Goal: Contribute content: Add original content to the website for others to see

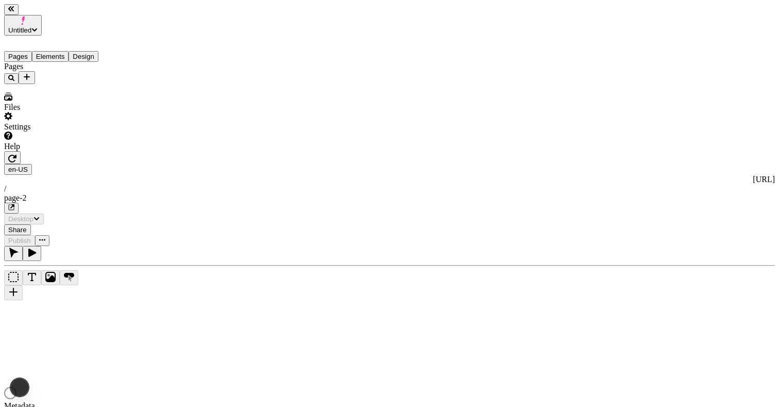
type input "/page-2"
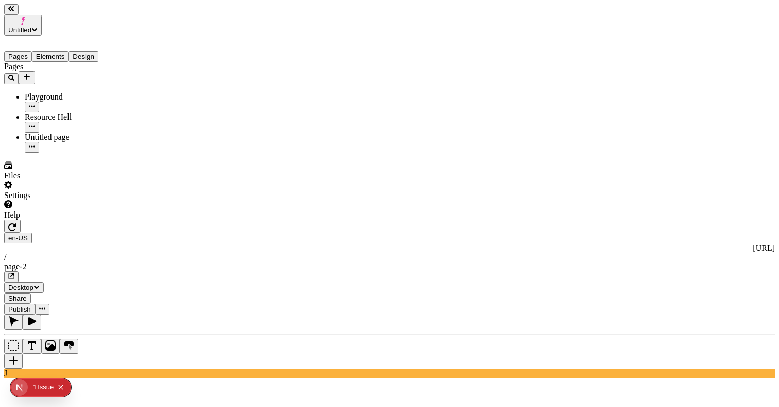
click at [19, 271] on button "button" at bounding box center [11, 276] width 14 height 11
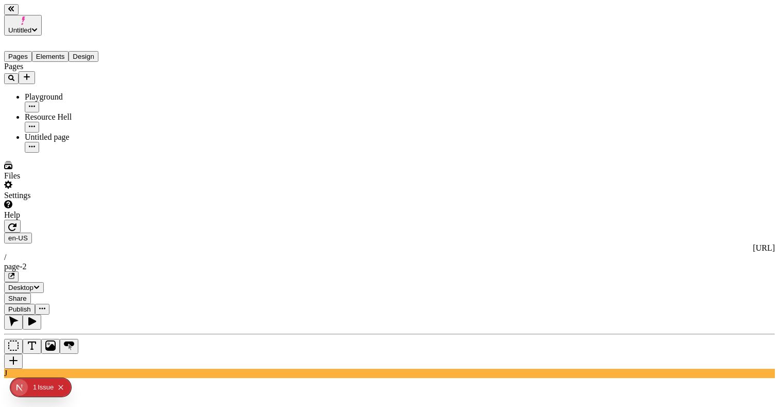
type input "195"
click at [31, 305] on span "Publish" at bounding box center [19, 309] width 23 height 8
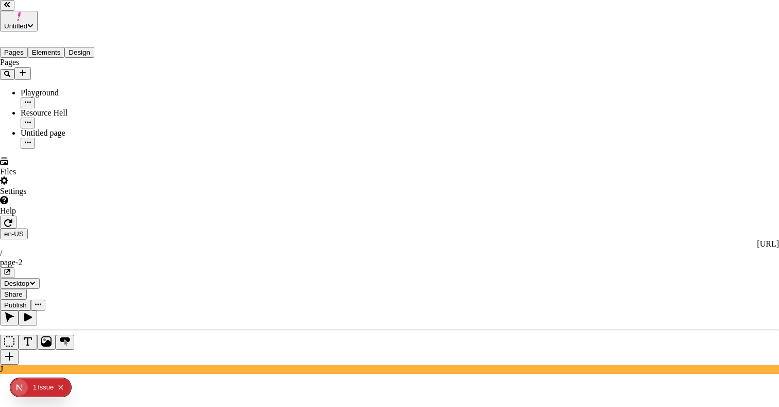
checkbox input "true"
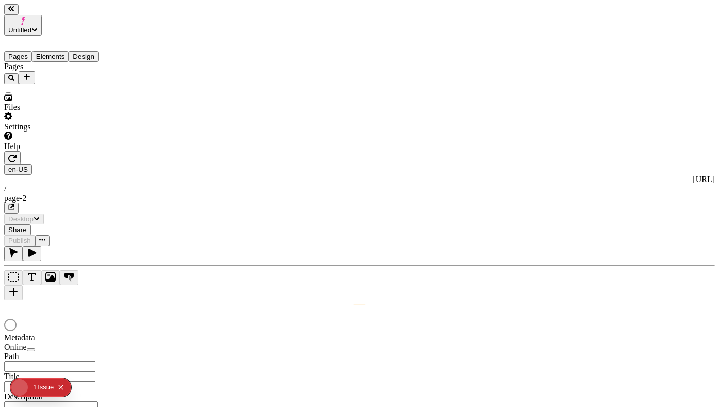
type input "/page-2"
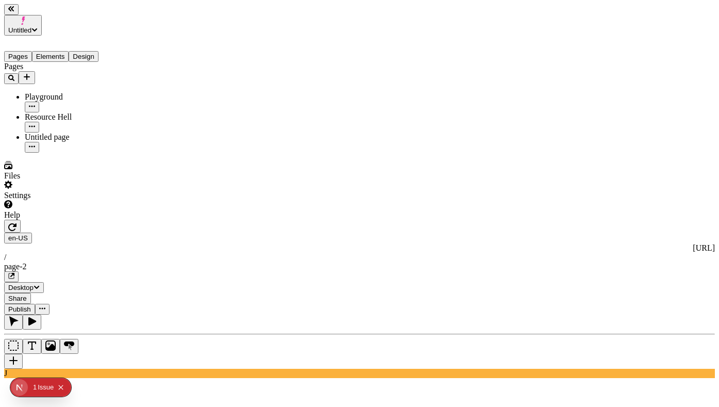
type input "0"
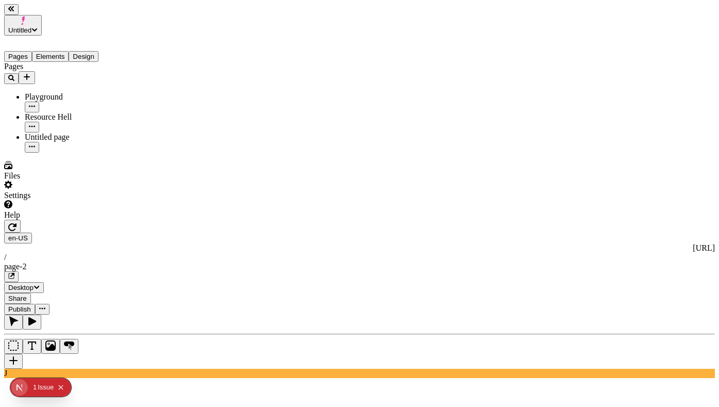
click at [31, 305] on span "Publish" at bounding box center [19, 309] width 23 height 8
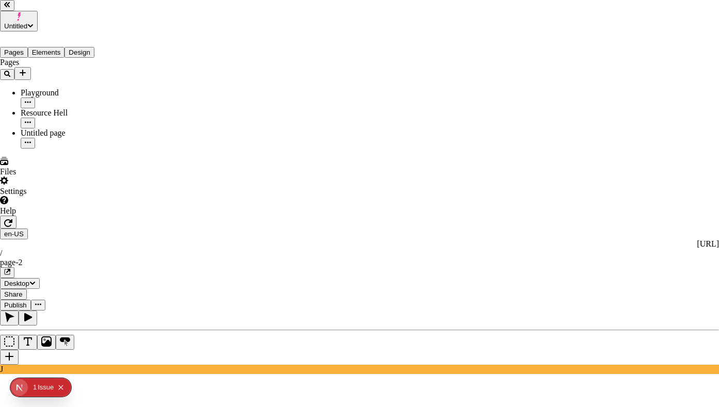
checkbox input "true"
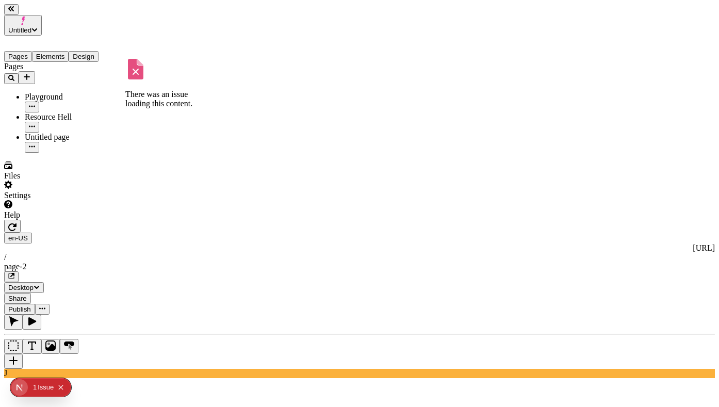
click at [103, 153] on div "Pages Playground Resource Hell There was an issue loading this content. There w…" at bounding box center [66, 107] width 124 height 91
click at [35, 71] on button "Add new" at bounding box center [27, 77] width 16 height 13
click at [92, 74] on div "Blank page" at bounding box center [101, 81] width 35 height 29
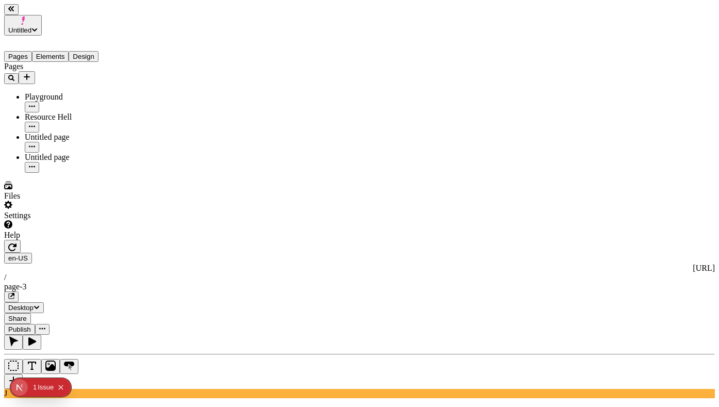
type input "/other-resource-page"
click at [35, 143] on icon "button" at bounding box center [32, 146] width 6 height 6
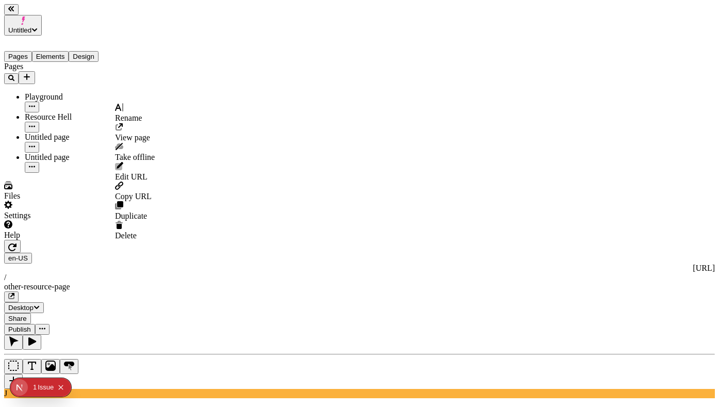
click at [135, 112] on div "Rename" at bounding box center [135, 113] width 40 height 20
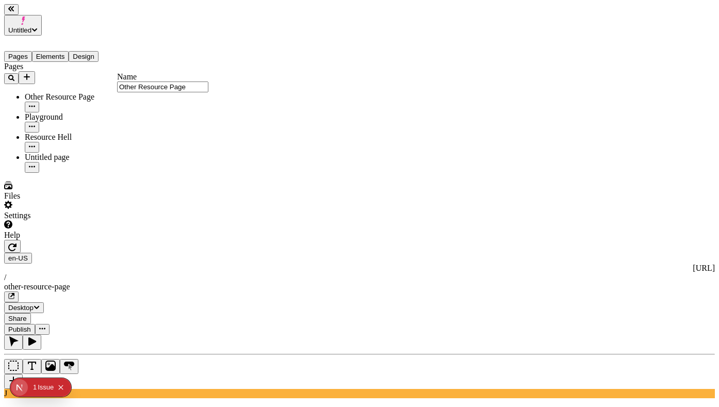
type input "Other Resource Page"
type input "18"
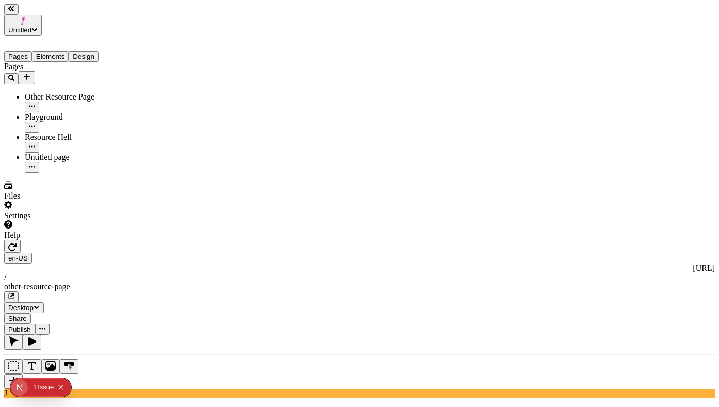
type input "1.5"
type textarea "Phosfluorescently target impactful markets, to professionally pursue process-ce…"
type input "125"
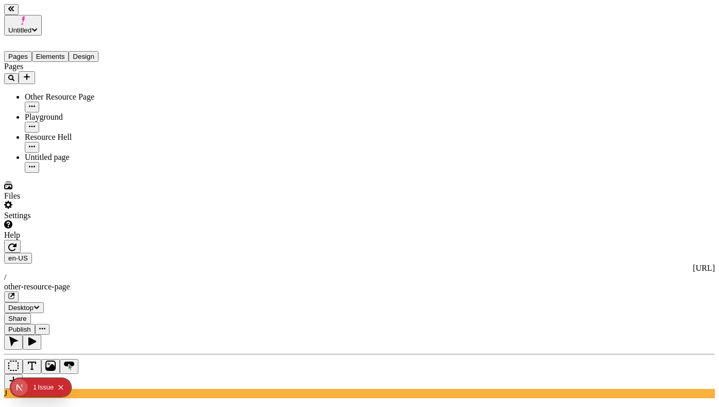
click at [644, 217] on div "Manage site fonts" at bounding box center [657, 212] width 111 height 9
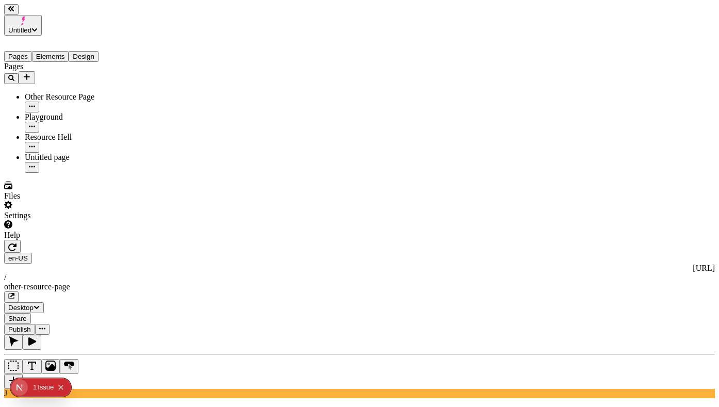
click at [633, 207] on span "Grenze Gotisch" at bounding box center [628, 202] width 52 height 9
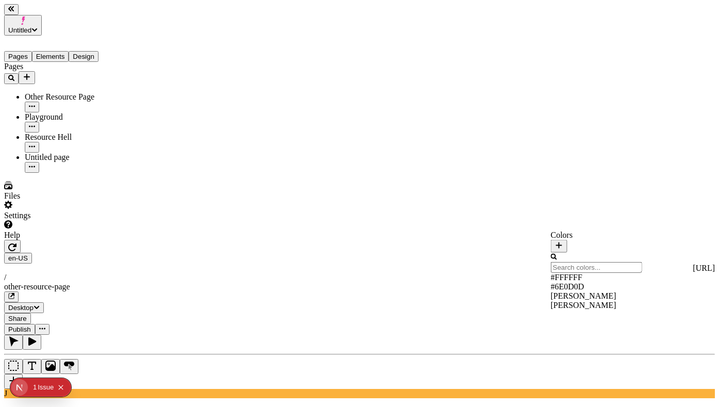
click at [642, 241] on div "Colors" at bounding box center [596, 241] width 91 height 22
click at [563, 241] on icon "button" at bounding box center [559, 245] width 8 height 8
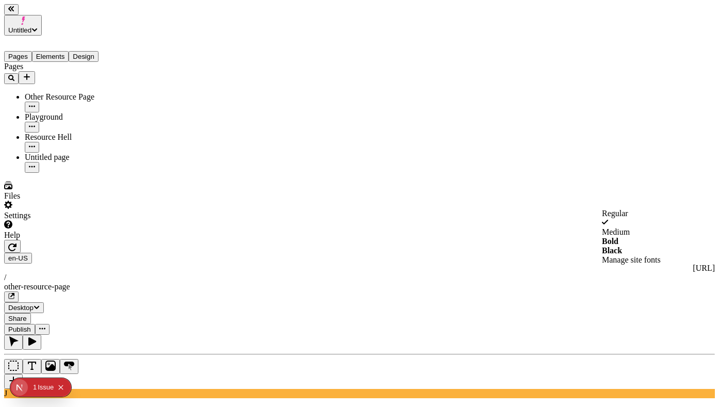
click at [628, 255] on div "Black" at bounding box center [657, 250] width 111 height 9
type input "22"
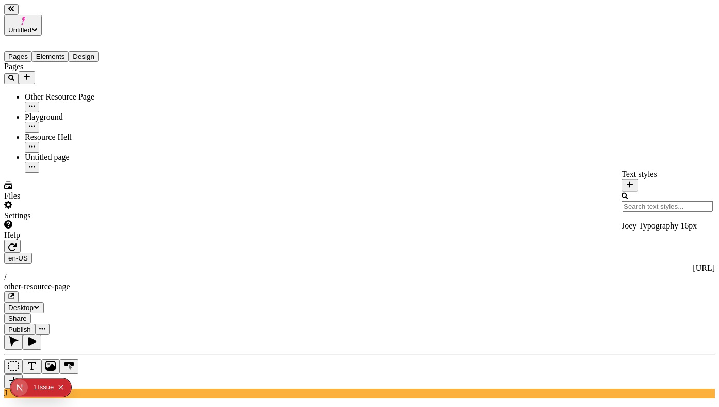
click at [634, 180] on icon "button" at bounding box center [629, 184] width 8 height 8
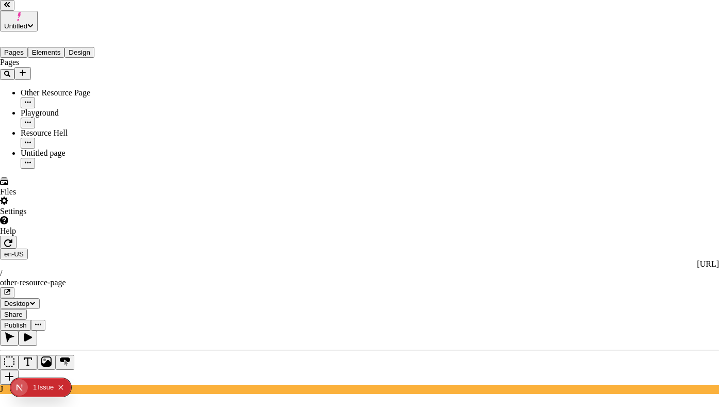
type input "Untitled style"
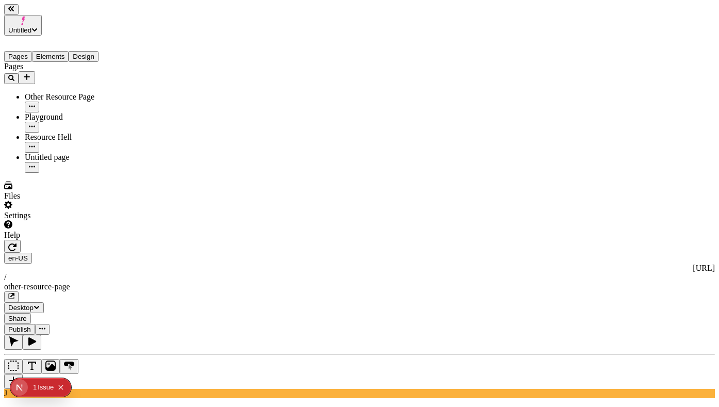
click at [679, 58] on div "Color" at bounding box center [684, 61] width 62 height 9
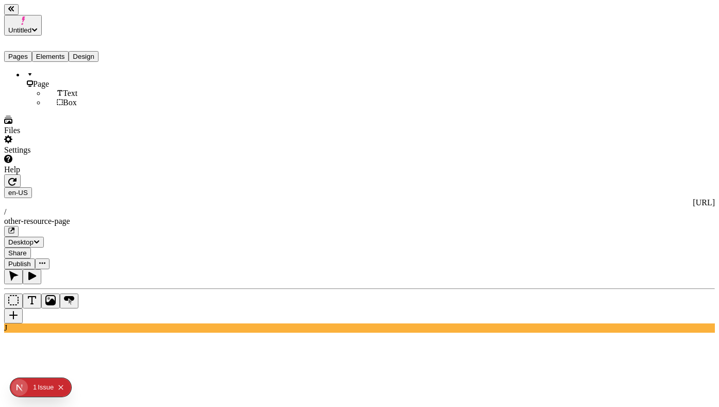
click at [62, 51] on button "Elements" at bounding box center [50, 56] width 37 height 11
click at [85, 51] on button "Design" at bounding box center [84, 56] width 30 height 11
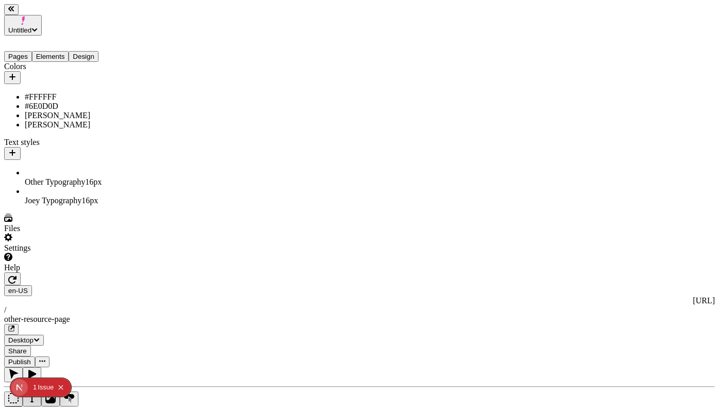
click at [55, 92] on div "#FFFFFF" at bounding box center [76, 96] width 103 height 9
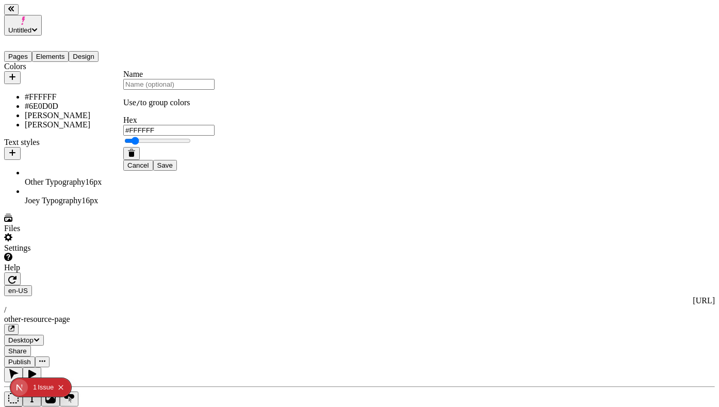
type input "#FFE500"
click at [200, 90] on input "text" at bounding box center [168, 84] width 91 height 11
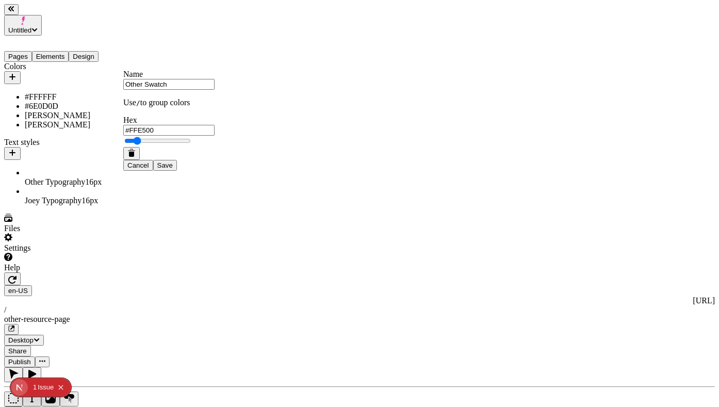
type input "Other Swatch"
click at [173, 169] on span "Save" at bounding box center [164, 165] width 15 height 8
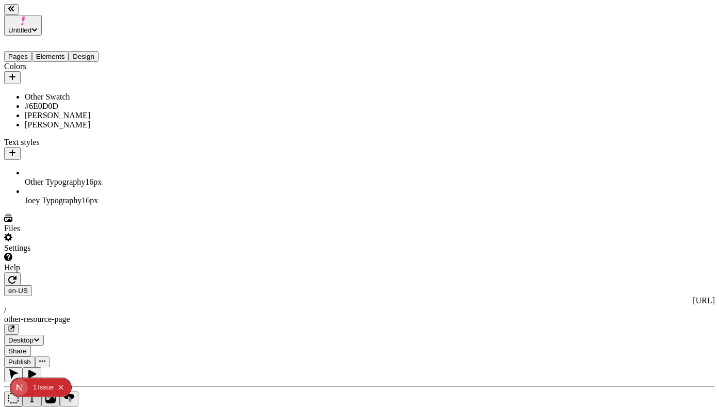
click at [689, 96] on div "Image" at bounding box center [684, 100] width 62 height 9
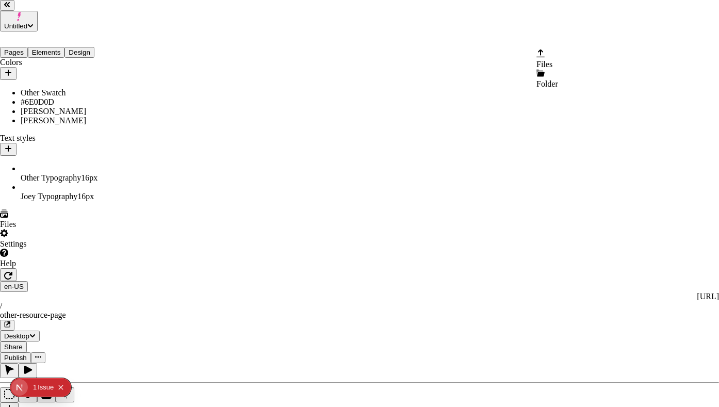
click at [552, 60] on span "Files" at bounding box center [544, 64] width 16 height 9
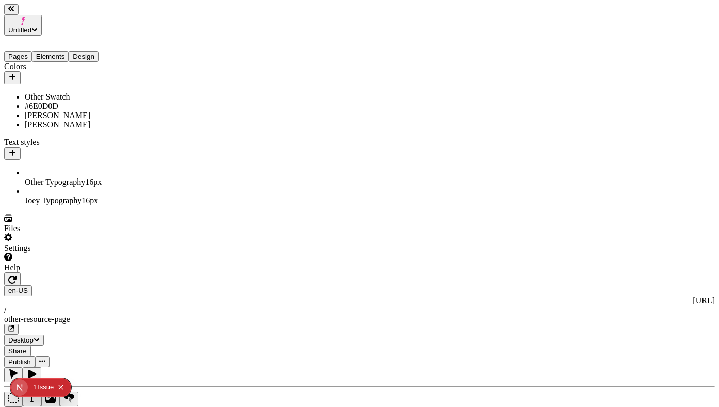
click at [14, 325] on icon "button" at bounding box center [11, 328] width 6 height 6
click at [31, 358] on span "Publish" at bounding box center [19, 362] width 23 height 8
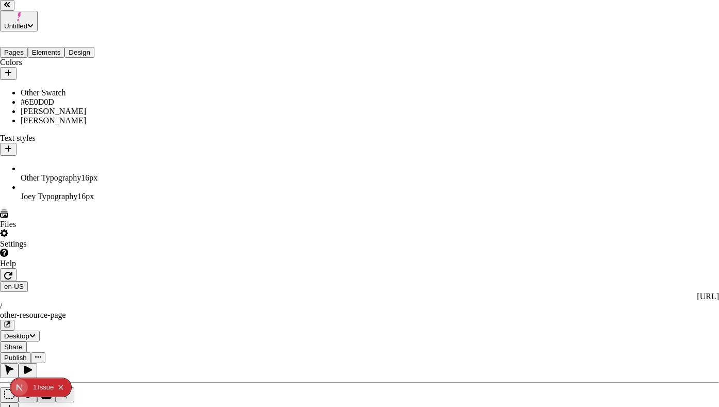
checkbox input "true"
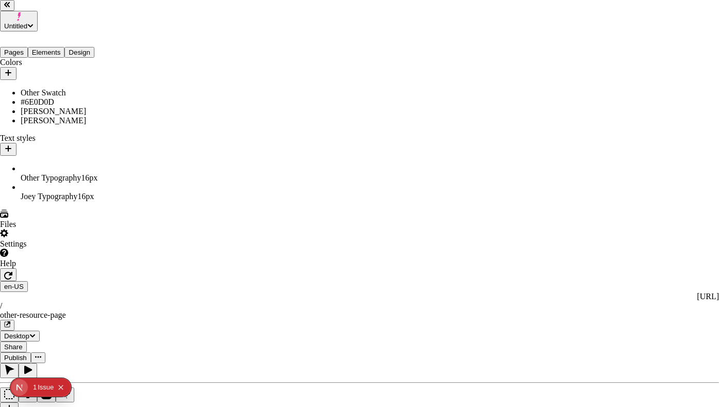
checkbox input "true"
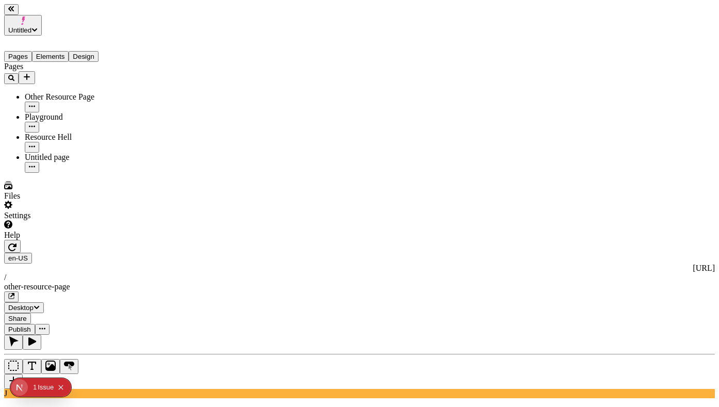
click at [32, 51] on button "Pages" at bounding box center [18, 56] width 28 height 11
click at [37, 132] on div "Resource Hell" at bounding box center [76, 136] width 103 height 9
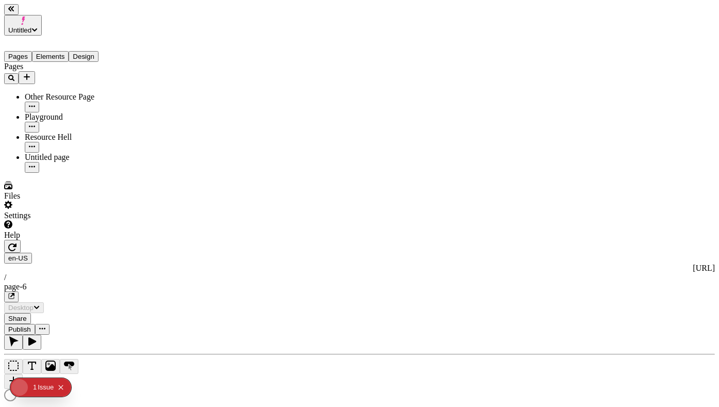
type textarea "test metadata change"
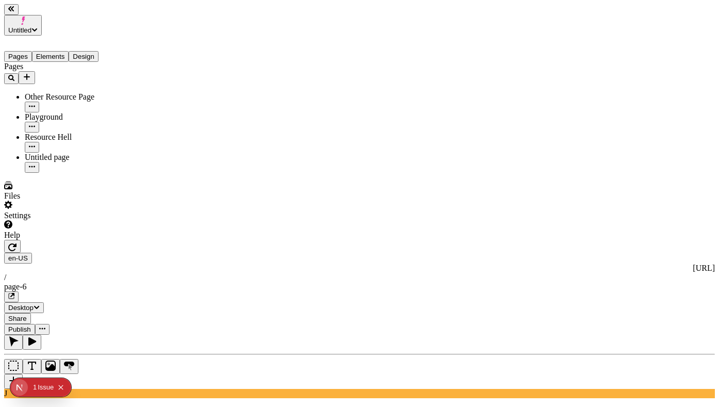
click at [62, 51] on button "Elements" at bounding box center [50, 56] width 37 height 11
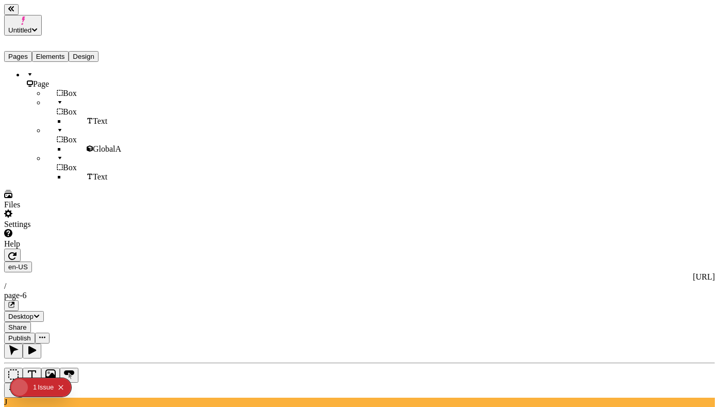
click at [98, 51] on button "Design" at bounding box center [84, 56] width 30 height 11
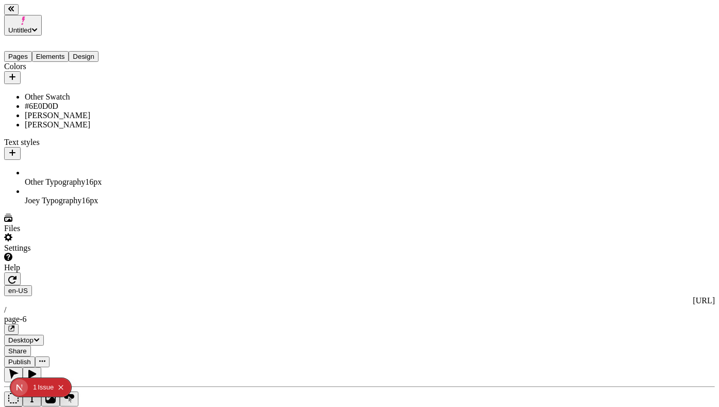
click at [51, 124] on div "[PERSON_NAME]" at bounding box center [76, 124] width 103 height 9
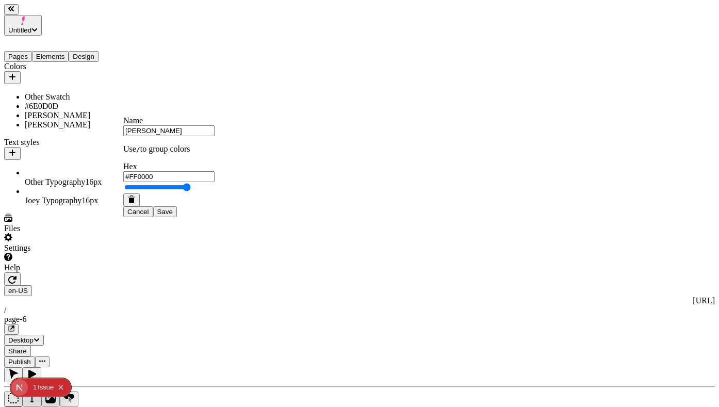
type input "#FF0088"
click at [177, 217] on button "Save" at bounding box center [165, 211] width 24 height 11
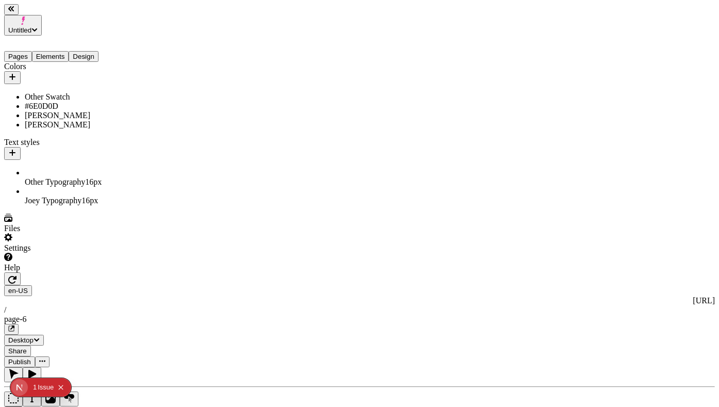
click at [35, 356] on button "Publish" at bounding box center [19, 361] width 31 height 11
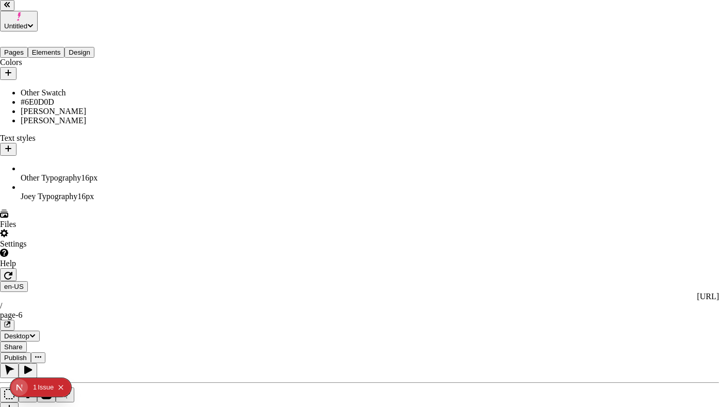
checkbox input "true"
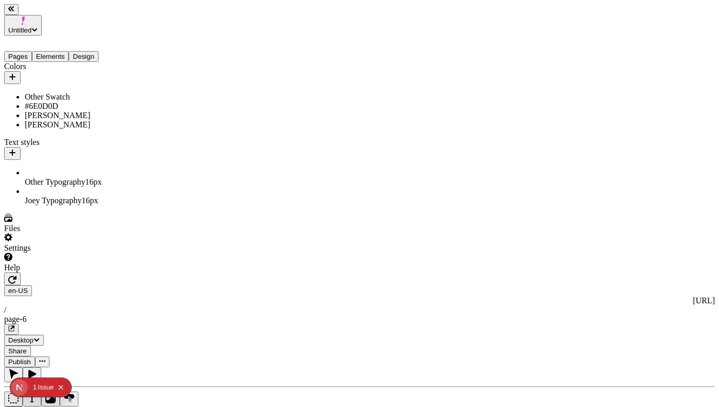
click at [45, 121] on div "[PERSON_NAME]" at bounding box center [76, 124] width 103 height 9
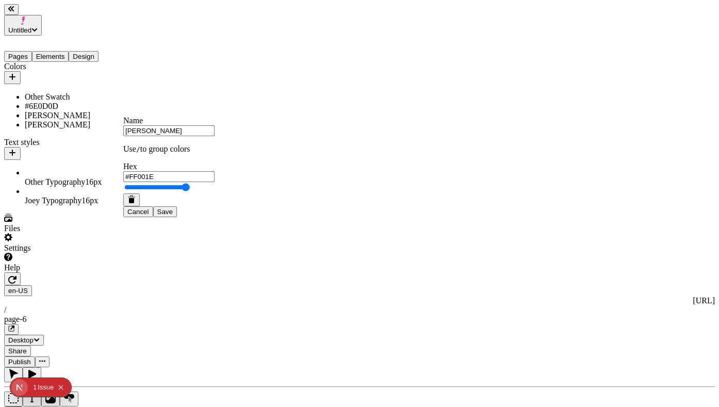
type input "#FF0000"
click at [173, 215] on span "Save" at bounding box center [164, 212] width 15 height 8
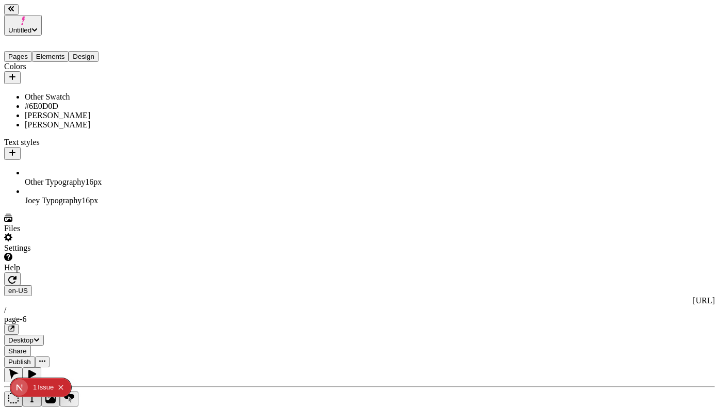
click at [35, 356] on button "Publish" at bounding box center [19, 361] width 31 height 11
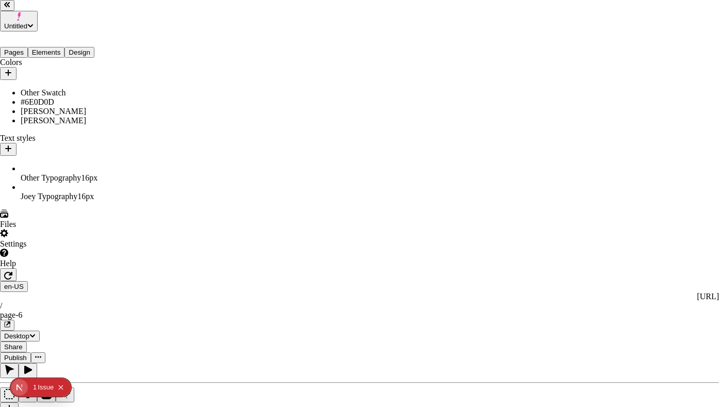
checkbox input "true"
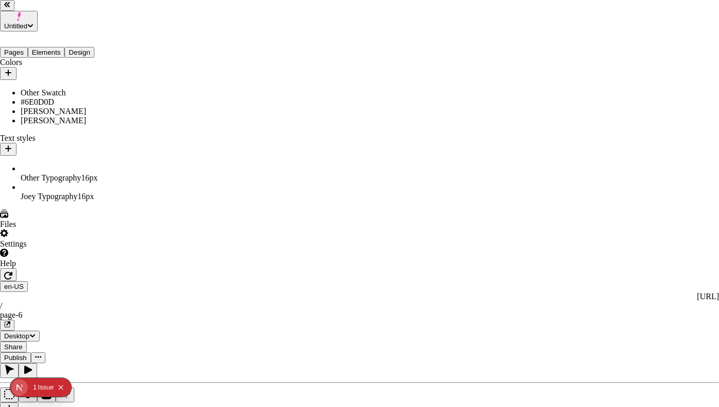
checkbox input "true"
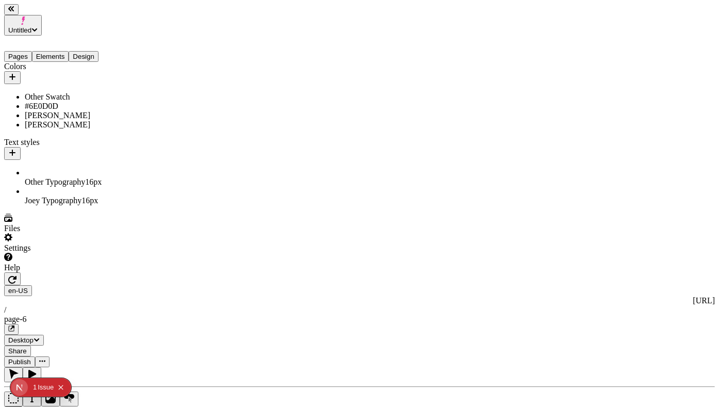
click at [57, 92] on div "Other Swatch" at bounding box center [76, 96] width 103 height 9
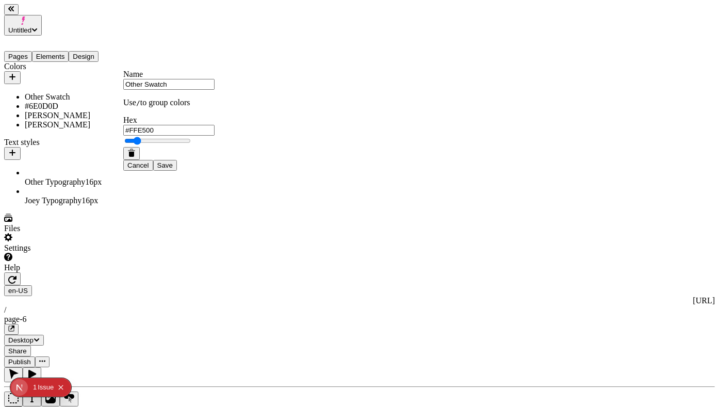
click at [32, 51] on button "Pages" at bounding box center [18, 56] width 28 height 11
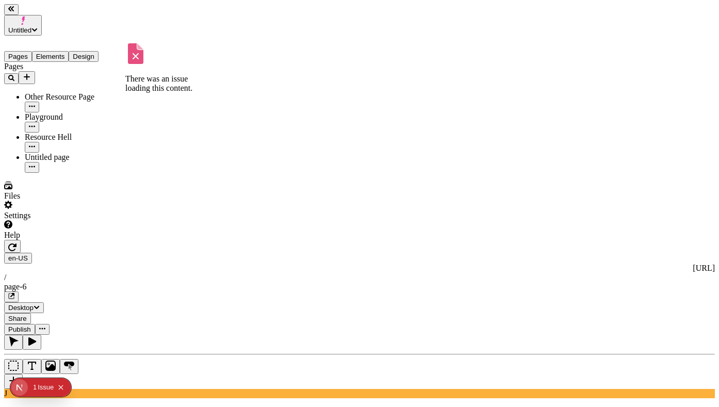
click at [61, 92] on div "Other Resource Page" at bounding box center [76, 96] width 103 height 9
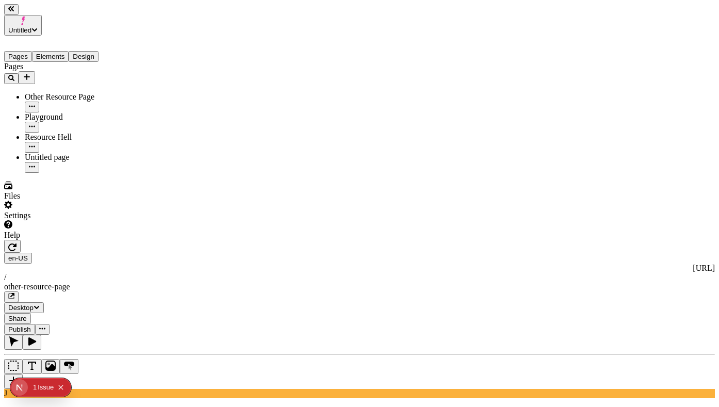
click at [98, 51] on button "Design" at bounding box center [84, 56] width 30 height 11
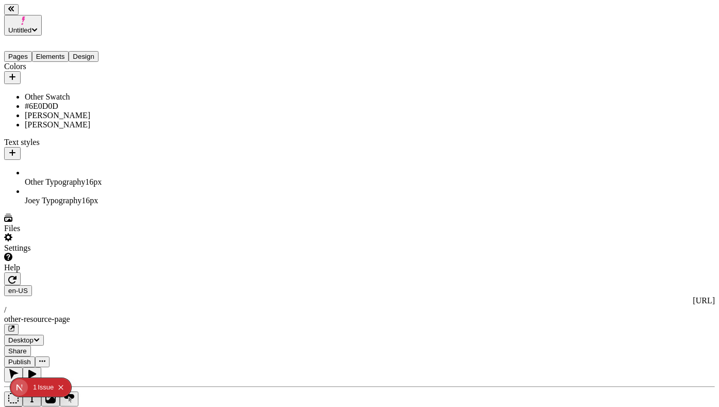
click at [47, 102] on div at bounding box center [76, 102] width 103 height 0
click at [55, 92] on div "Other Swatch" at bounding box center [76, 96] width 103 height 9
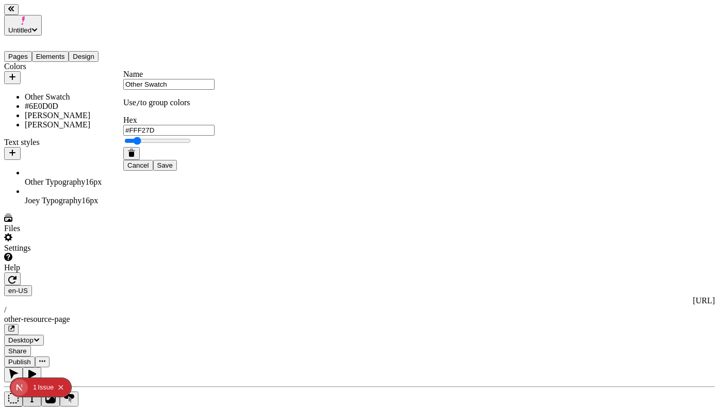
type input "#FFF280"
click at [173, 169] on span "Save" at bounding box center [164, 165] width 15 height 8
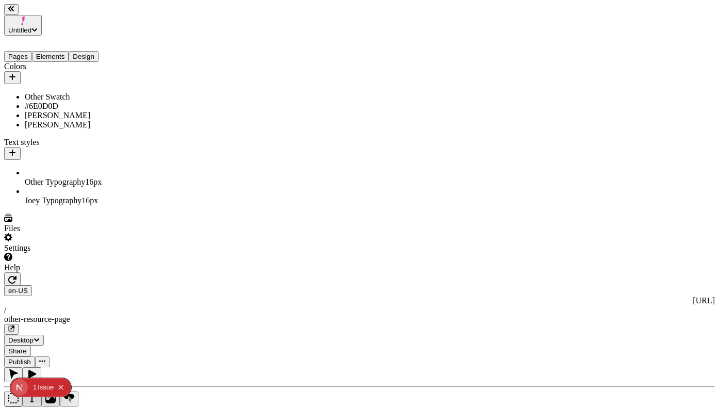
click at [31, 358] on span "Publish" at bounding box center [19, 362] width 23 height 8
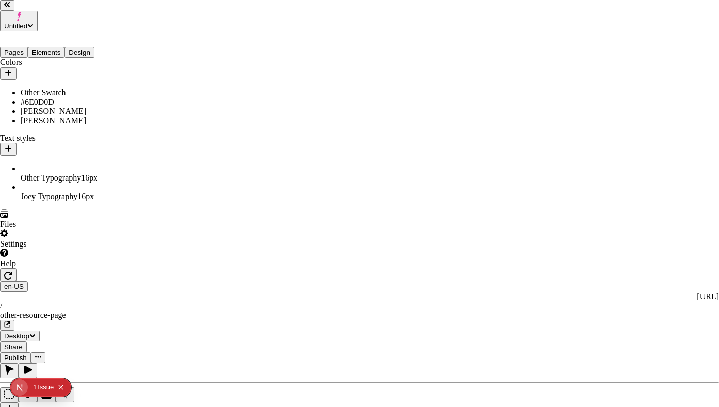
checkbox input "true"
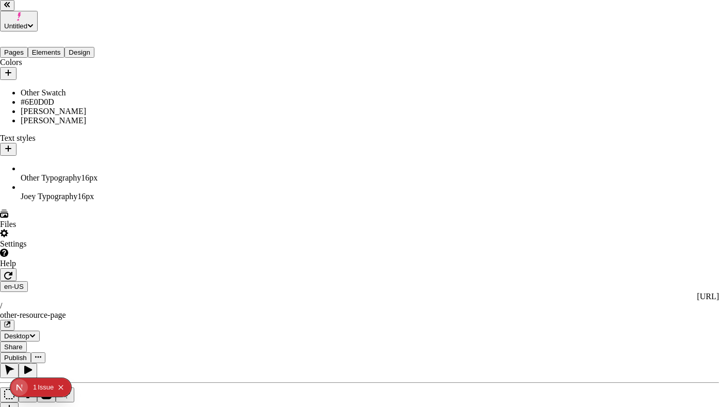
checkbox input "true"
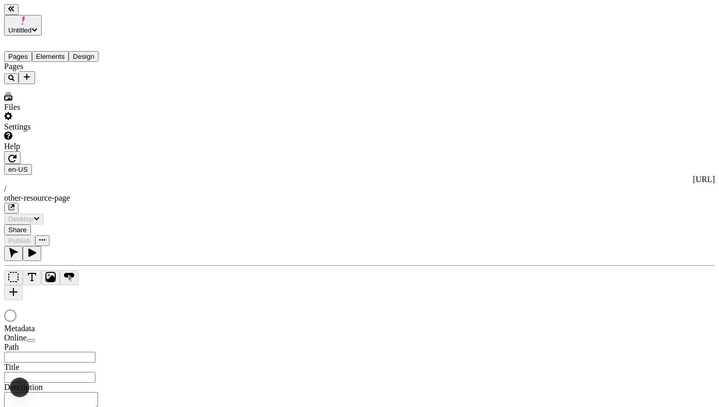
type input "/other-resource-page"
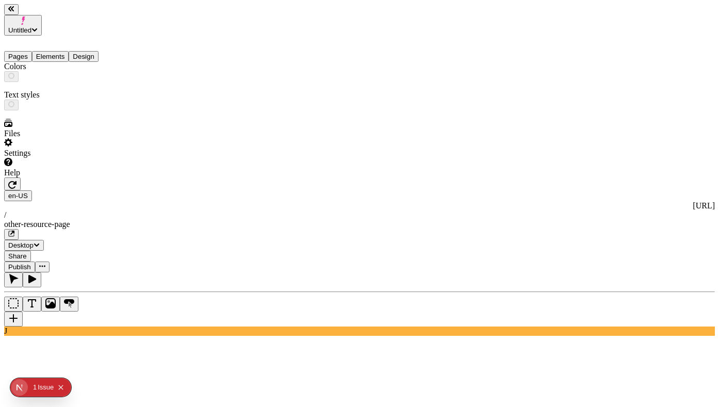
click at [98, 51] on button "Design" at bounding box center [84, 56] width 30 height 11
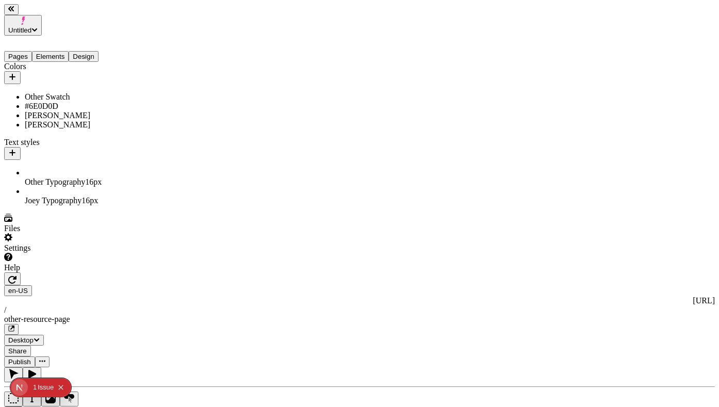
click at [73, 92] on div "Other Swatch" at bounding box center [76, 96] width 103 height 9
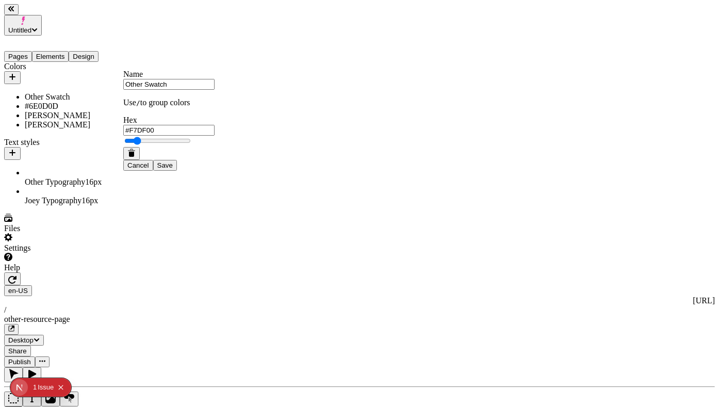
type input "#FFE500"
click at [173, 169] on span "Save" at bounding box center [164, 165] width 15 height 8
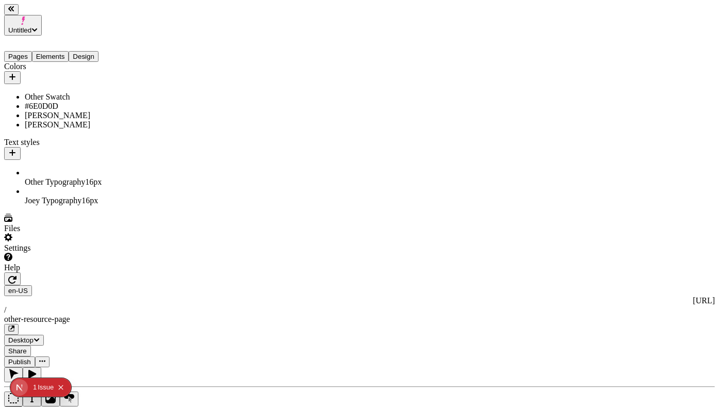
click at [31, 358] on span "Publish" at bounding box center [19, 362] width 23 height 8
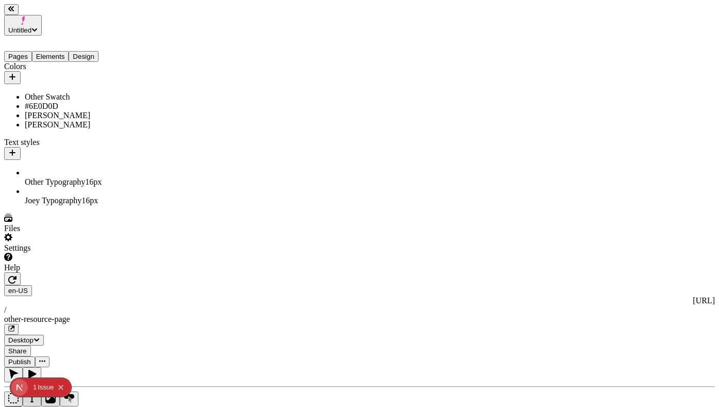
click at [31, 358] on span "Publish" at bounding box center [19, 362] width 23 height 8
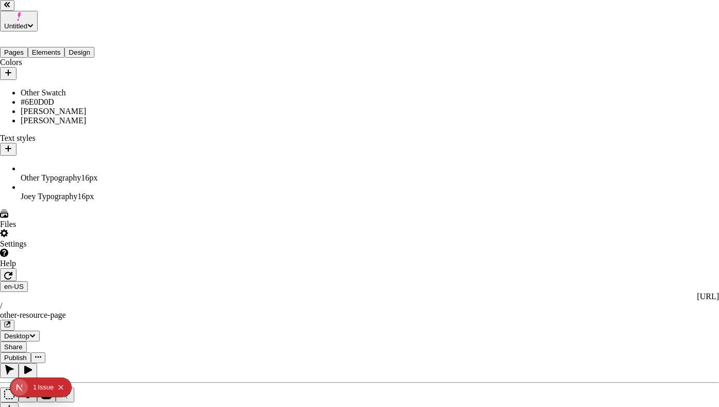
checkbox input "true"
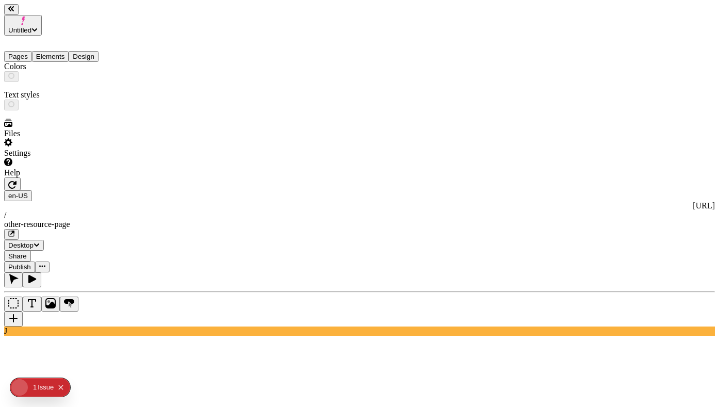
click at [98, 51] on button "Design" at bounding box center [84, 56] width 30 height 11
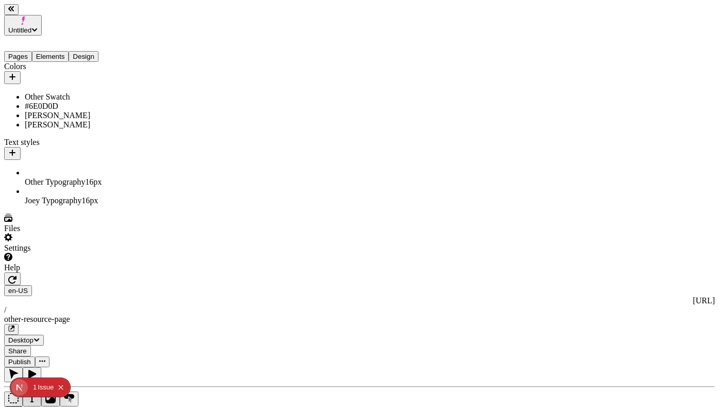
click at [61, 92] on div "Other Swatch" at bounding box center [76, 96] width 103 height 9
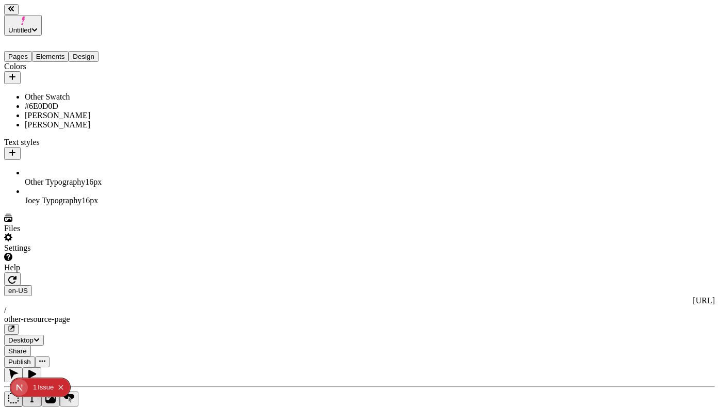
click at [55, 92] on div "Other Swatch" at bounding box center [76, 96] width 103 height 9
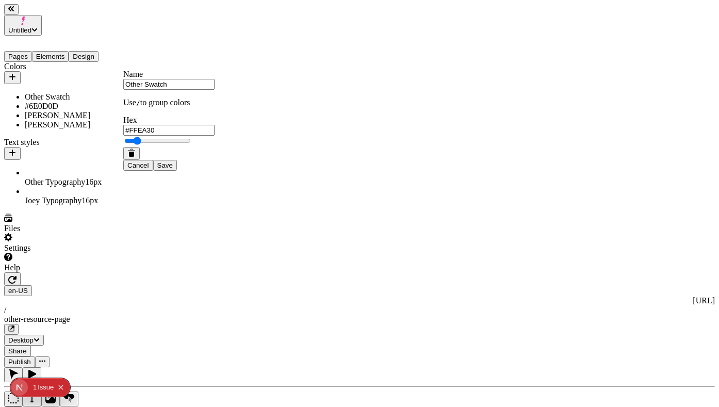
type input "#FFEB33"
click at [177, 171] on button "Save" at bounding box center [165, 165] width 24 height 11
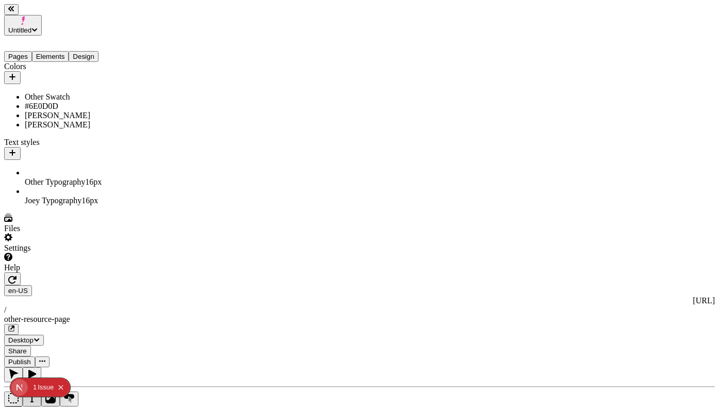
click at [31, 358] on span "Publish" at bounding box center [19, 362] width 23 height 8
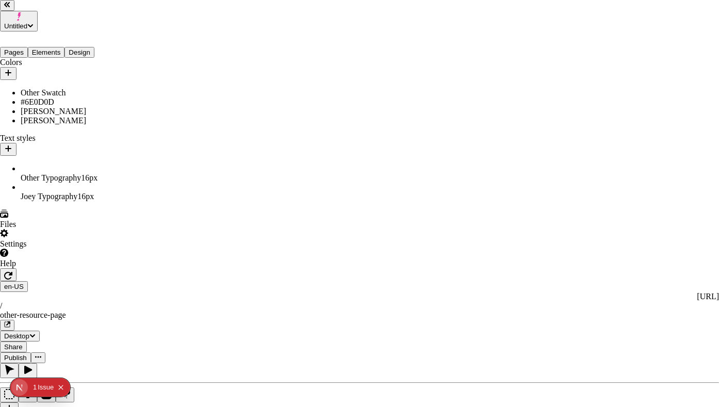
checkbox input "true"
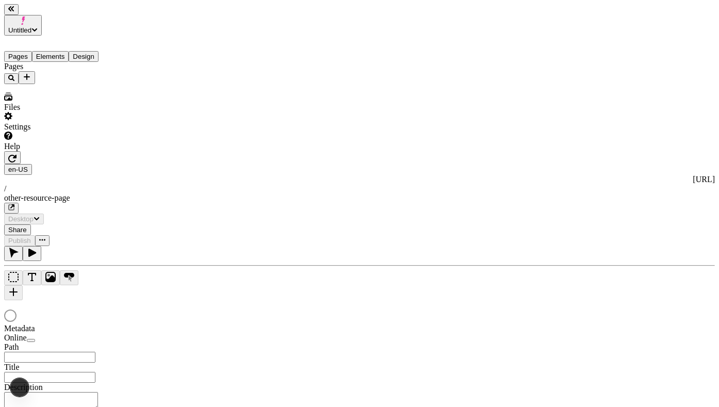
type input "/other-resource-page"
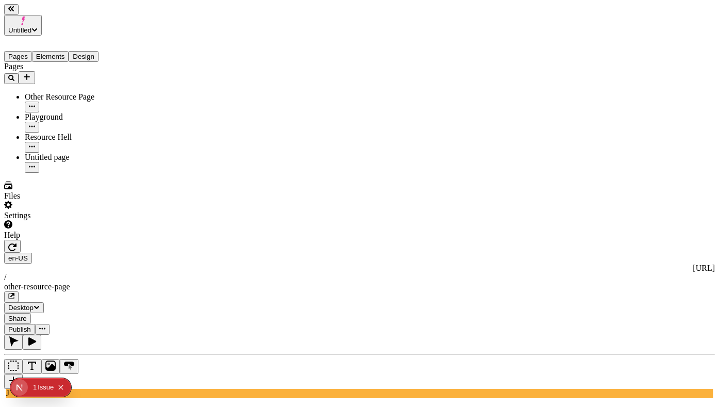
click at [99, 36] on div "Pages Elements Design" at bounding box center [66, 49] width 124 height 26
click at [98, 51] on button "Design" at bounding box center [84, 56] width 30 height 11
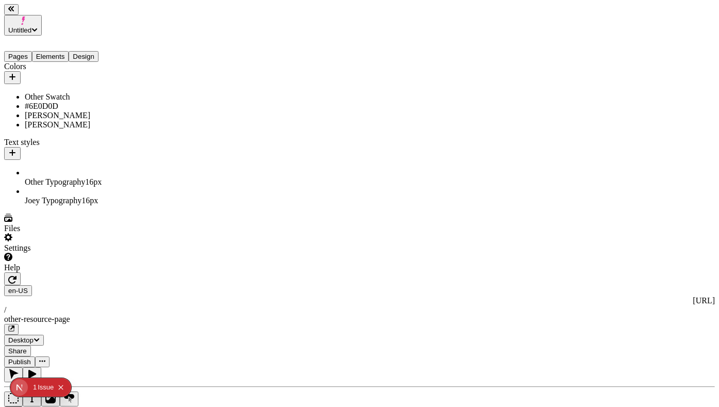
click at [76, 68] on div "Colors" at bounding box center [66, 73] width 124 height 22
click at [76, 92] on div "Other Swatch" at bounding box center [76, 96] width 103 height 9
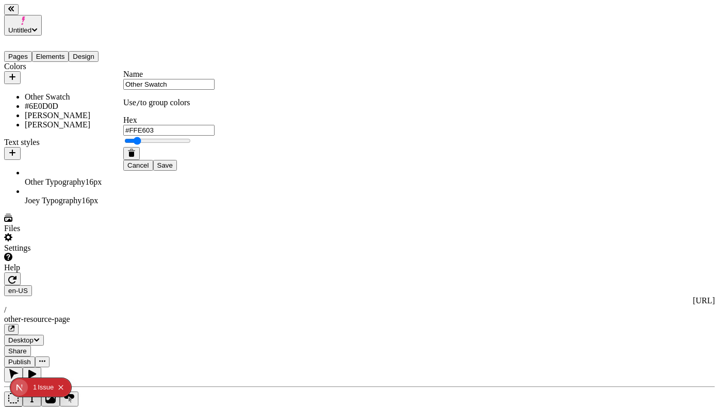
type input "#FFE500"
click at [173, 169] on span "Save" at bounding box center [164, 165] width 15 height 8
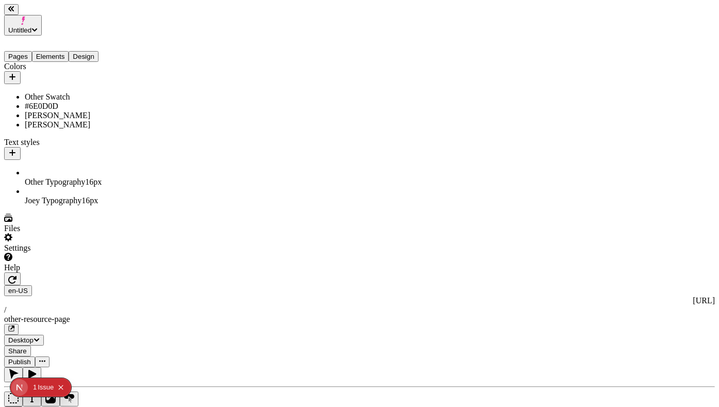
click at [31, 358] on span "Publish" at bounding box center [19, 362] width 23 height 8
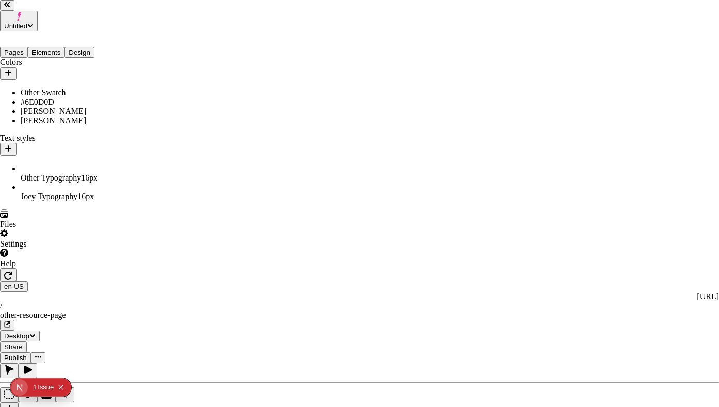
checkbox input "true"
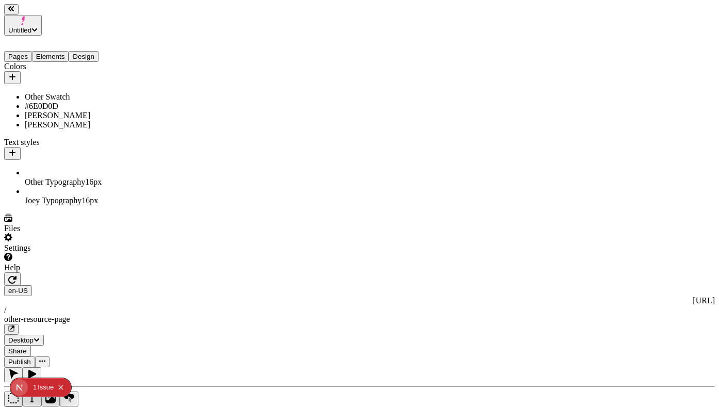
click at [70, 92] on div "Other Swatch" at bounding box center [76, 96] width 103 height 9
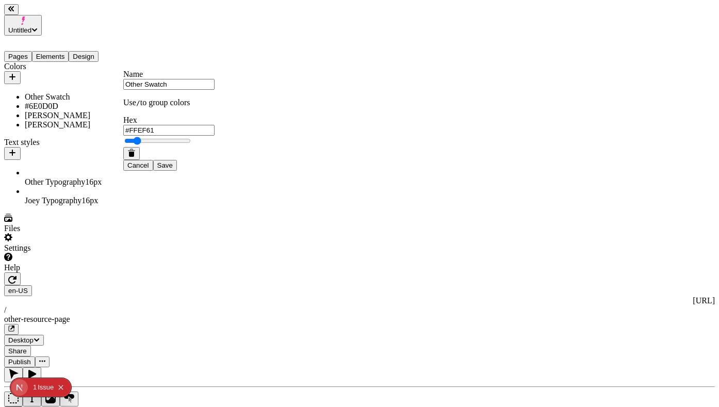
type input "#FFEF63"
click at [173, 169] on span "Save" at bounding box center [164, 165] width 15 height 8
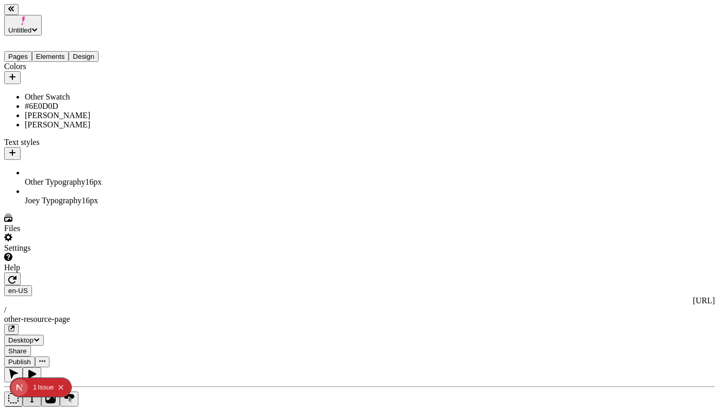
click at [31, 358] on span "Publish" at bounding box center [19, 362] width 23 height 8
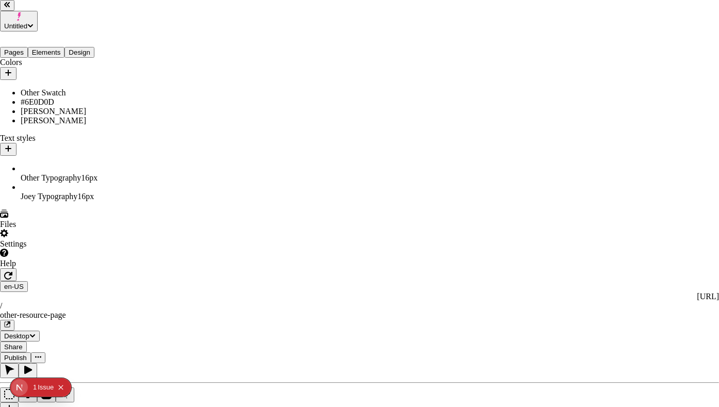
checkbox input "true"
